Goal: Information Seeking & Learning: Learn about a topic

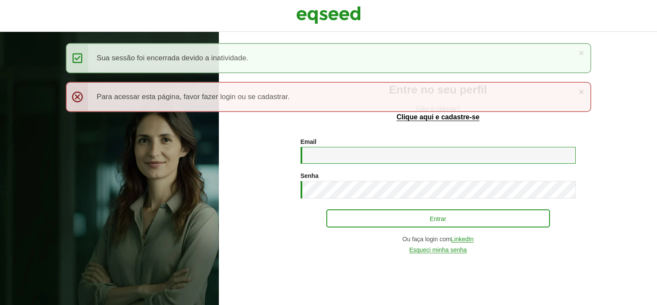
type input "**********"
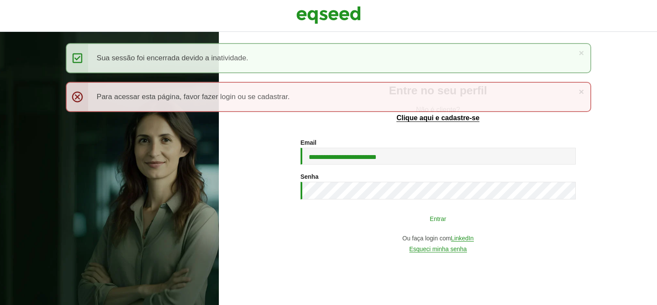
click at [357, 224] on button "Entrar" at bounding box center [438, 218] width 224 height 16
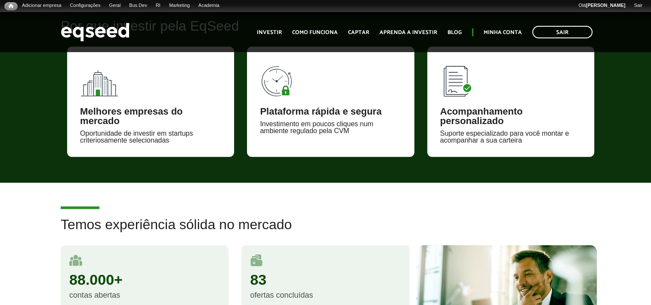
scroll to position [731, 0]
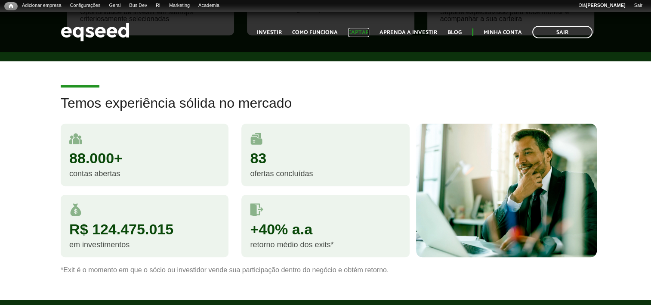
click at [363, 34] on link "Captar" at bounding box center [358, 33] width 21 height 6
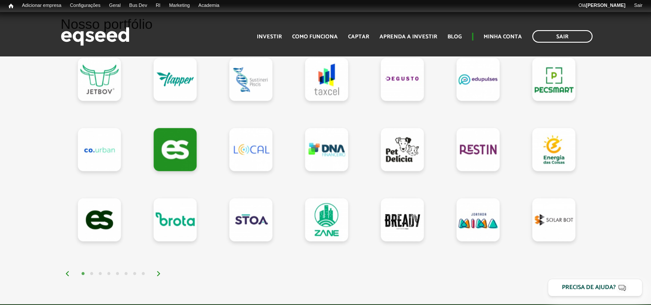
scroll to position [774, 0]
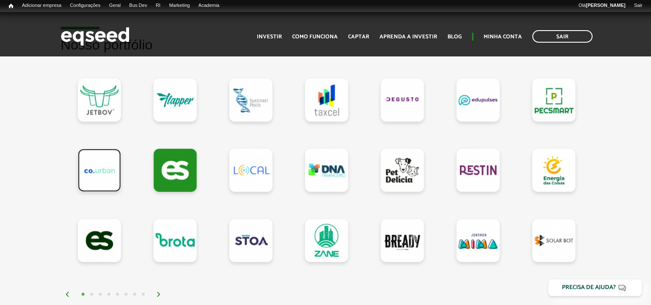
click at [100, 157] on link at bounding box center [99, 169] width 43 height 43
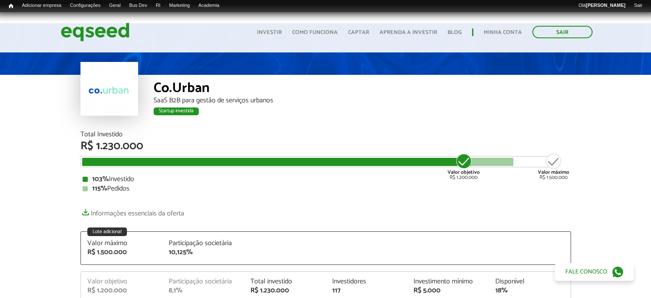
scroll to position [43, 0]
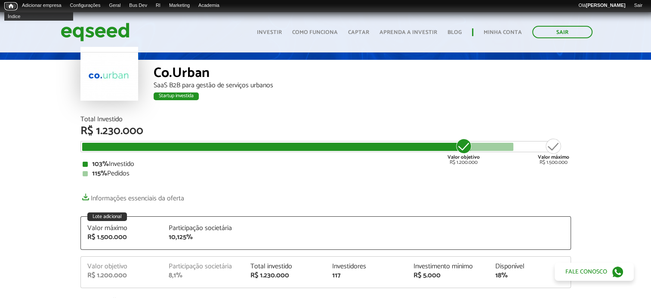
click at [11, 7] on span "Início" at bounding box center [11, 6] width 5 height 6
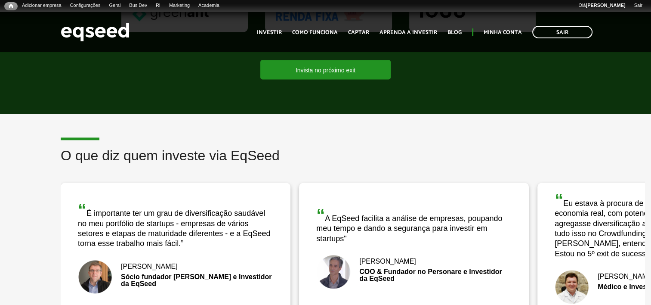
scroll to position [1462, 0]
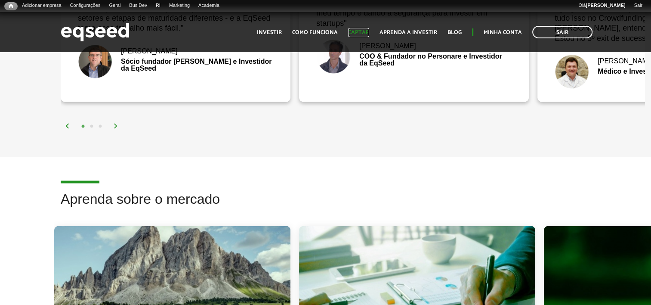
click at [355, 32] on link "Captar" at bounding box center [358, 33] width 21 height 6
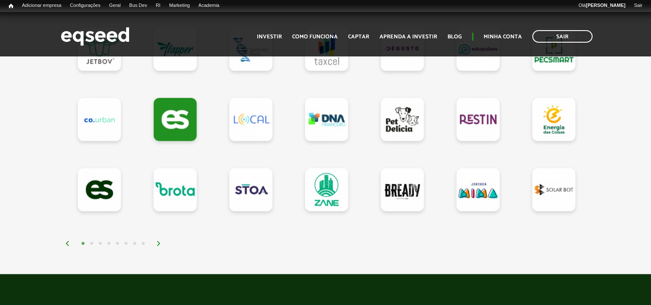
scroll to position [774, 0]
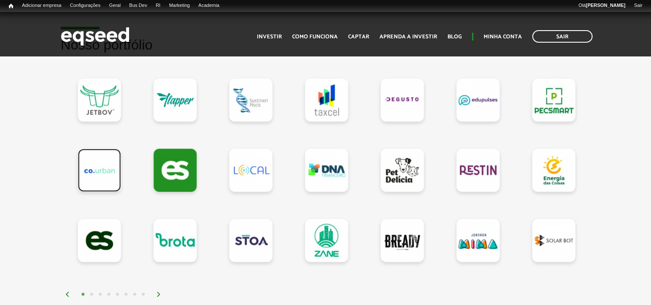
click at [94, 164] on link at bounding box center [99, 169] width 43 height 43
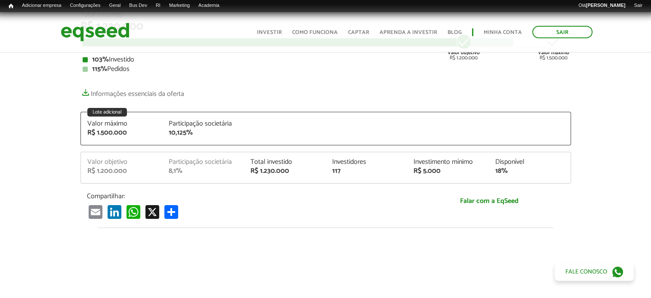
scroll to position [86, 0]
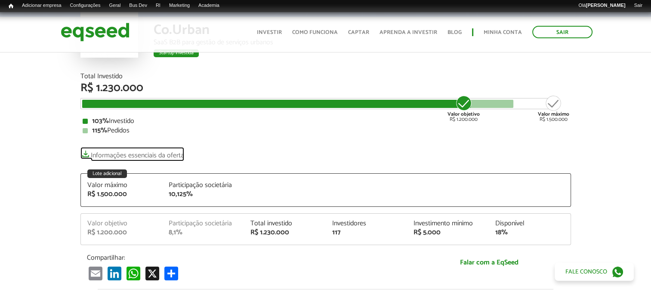
click at [129, 154] on link "Informações essenciais da oferta" at bounding box center [132, 153] width 104 height 12
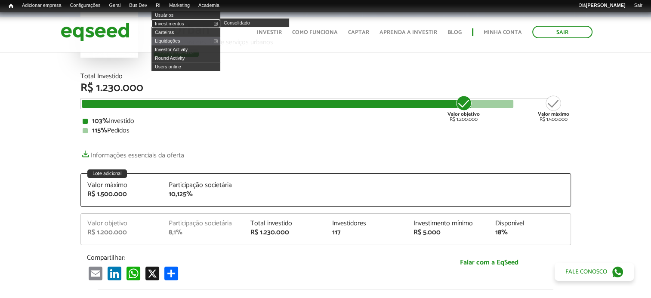
click at [176, 25] on link "Investimentos" at bounding box center [185, 23] width 69 height 9
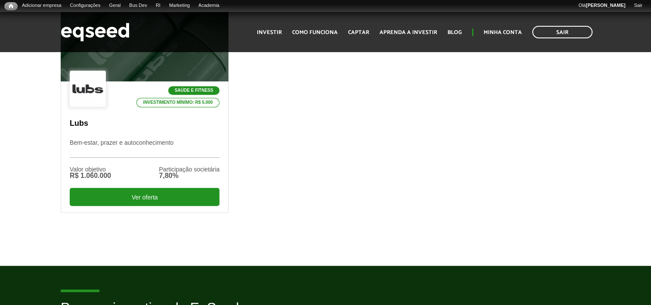
scroll to position [344, 0]
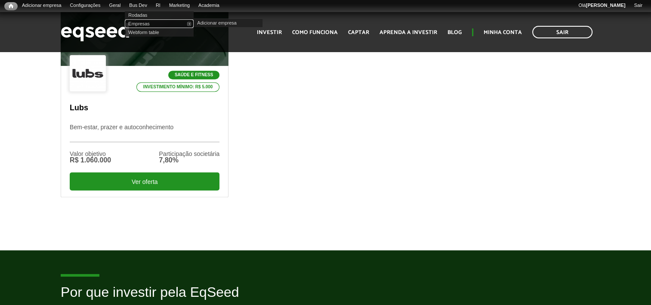
click at [155, 25] on link "Empresas" at bounding box center [159, 23] width 69 height 9
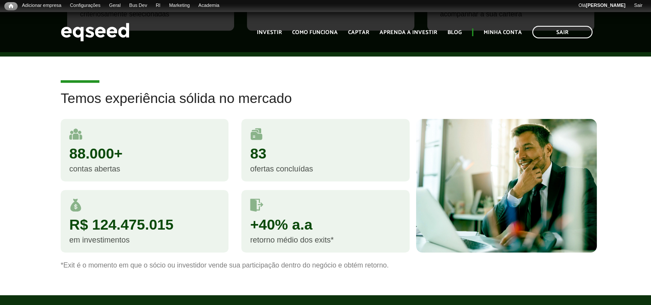
scroll to position [860, 0]
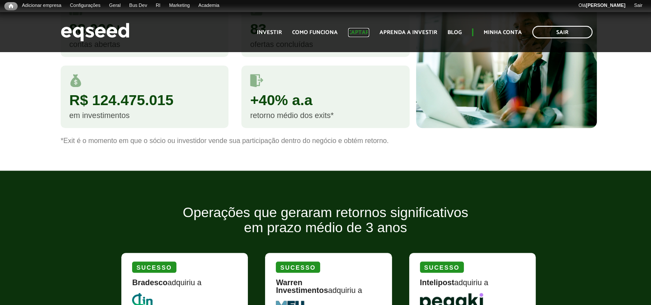
click at [360, 32] on link "Captar" at bounding box center [358, 33] width 21 height 6
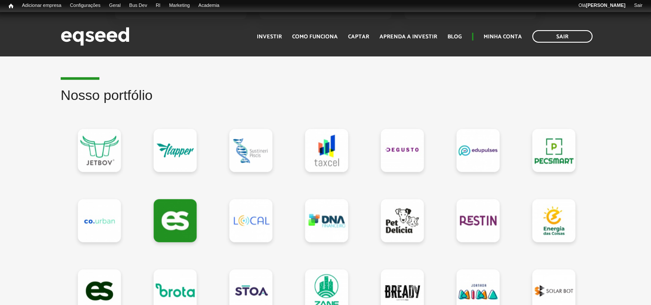
scroll to position [774, 0]
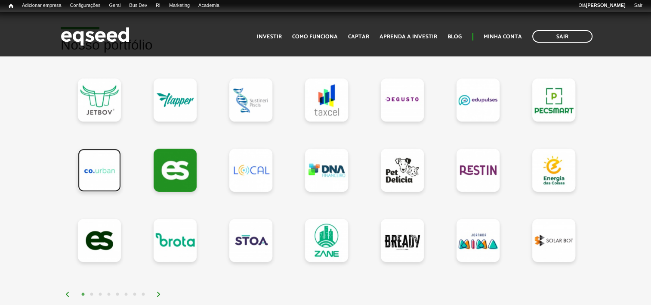
click at [108, 174] on link at bounding box center [99, 169] width 43 height 43
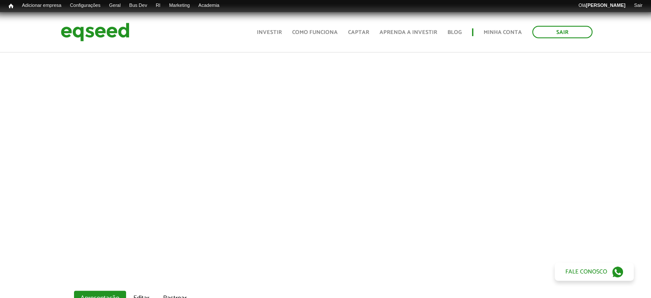
scroll to position [559, 0]
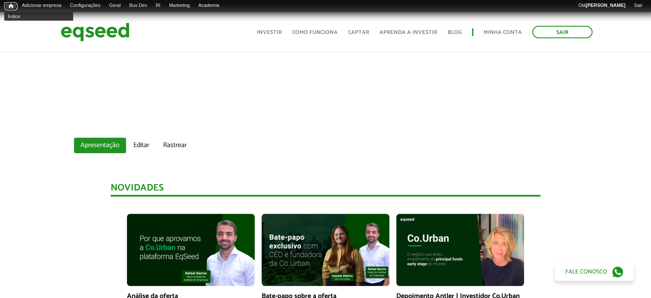
click at [9, 6] on span "Início" at bounding box center [11, 6] width 5 height 6
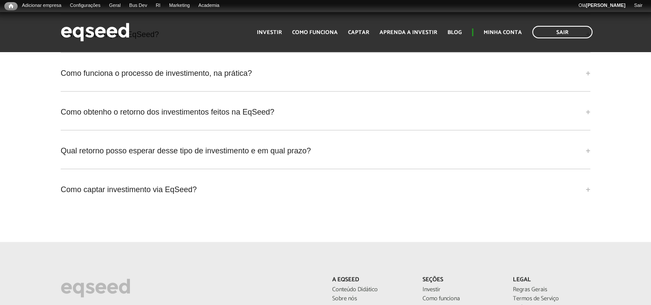
scroll to position [2237, 0]
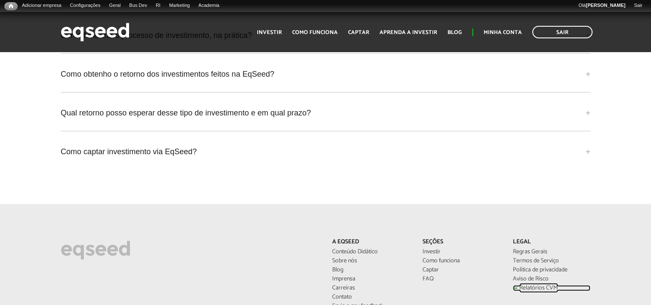
click at [542, 285] on link "Relatórios CVM" at bounding box center [551, 288] width 77 height 6
click at [546, 285] on link "Relatórios CVM" at bounding box center [551, 288] width 77 height 6
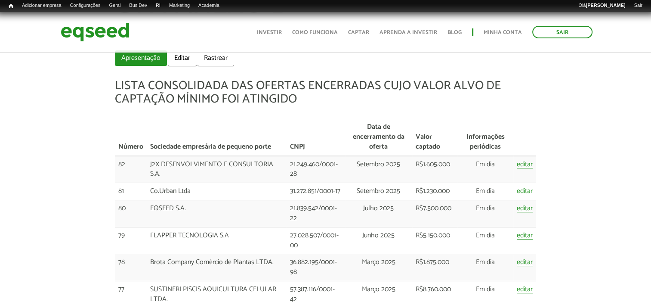
scroll to position [86, 0]
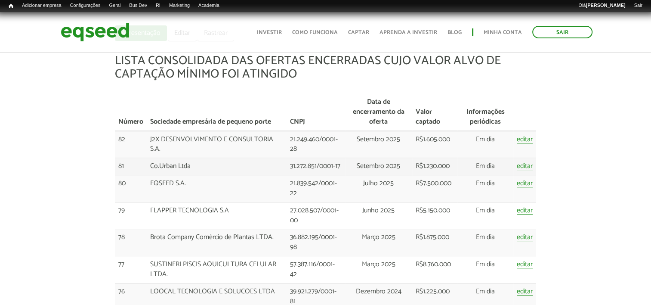
drag, startPoint x: 437, startPoint y: 164, endPoint x: 415, endPoint y: 166, distance: 22.0
click at [415, 166] on td "R$1.230.000" at bounding box center [435, 166] width 46 height 17
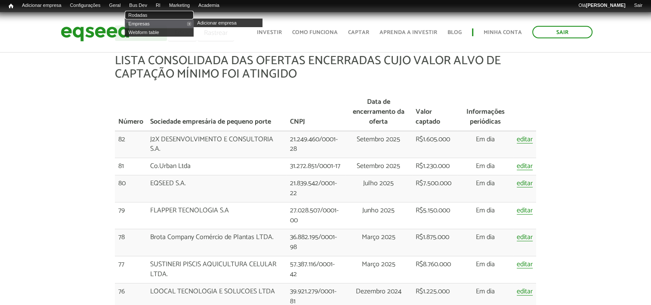
click at [147, 14] on link "Rodadas" at bounding box center [159, 15] width 69 height 9
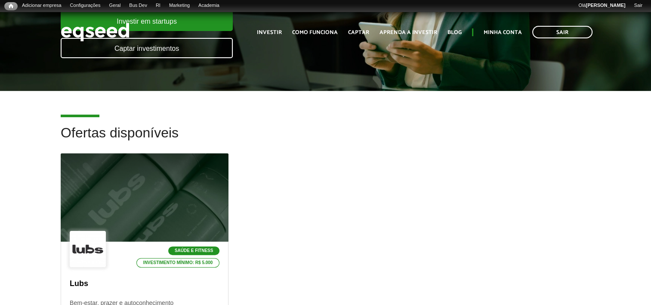
scroll to position [258, 0]
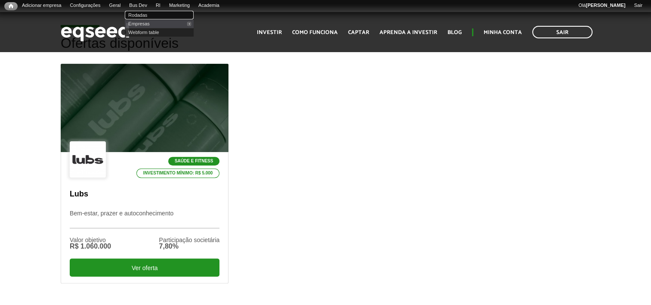
click at [154, 15] on link "Rodadas" at bounding box center [159, 15] width 69 height 9
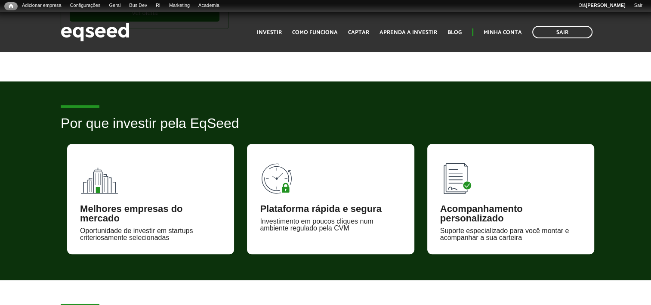
scroll to position [516, 0]
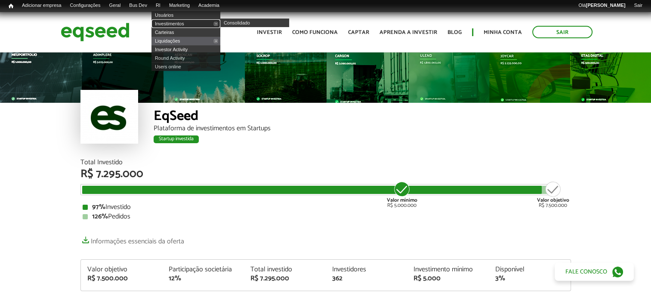
click at [175, 22] on link "Investimentos" at bounding box center [185, 23] width 69 height 9
